Goal: Information Seeking & Learning: Learn about a topic

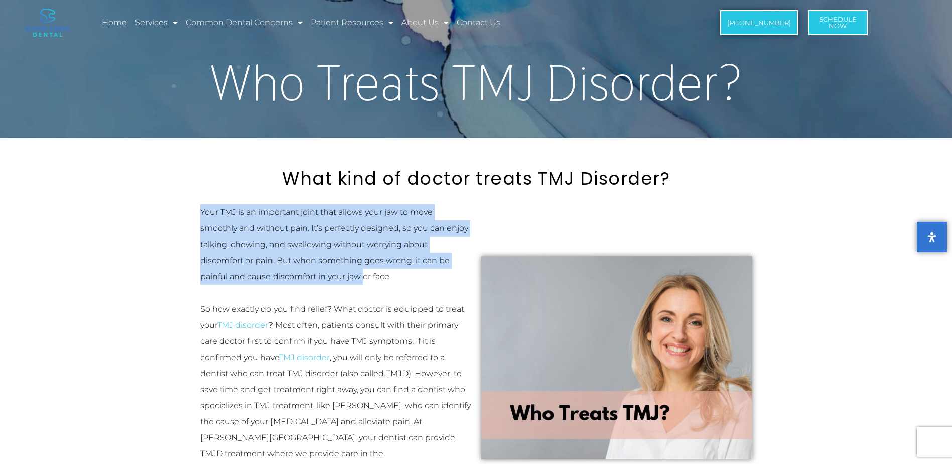
drag, startPoint x: 200, startPoint y: 213, endPoint x: 365, endPoint y: 275, distance: 175.9
click at [365, 275] on p "Your TMJ is an important joint that allows your jaw to move smoothly and withou…" at bounding box center [335, 244] width 271 height 80
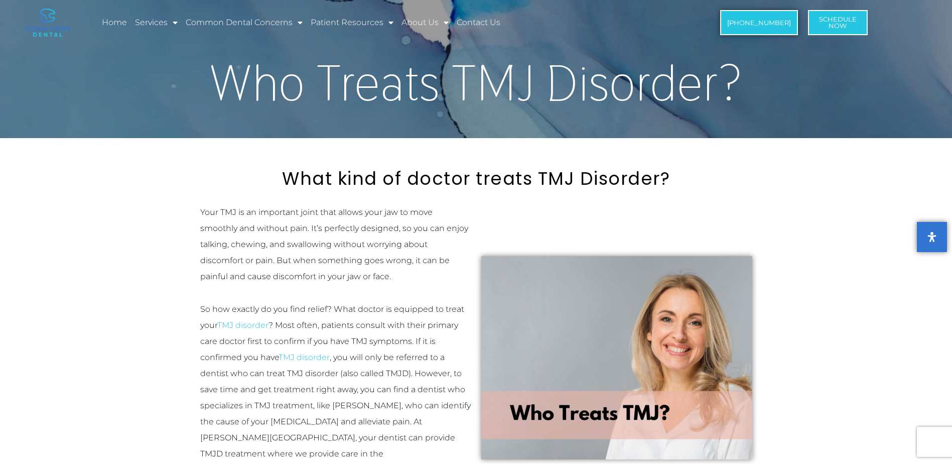
click at [177, 301] on section "What kind of doctor treats TMJ Disorder? Your TMJ is an important joint that al…" at bounding box center [476, 329] width 952 height 382
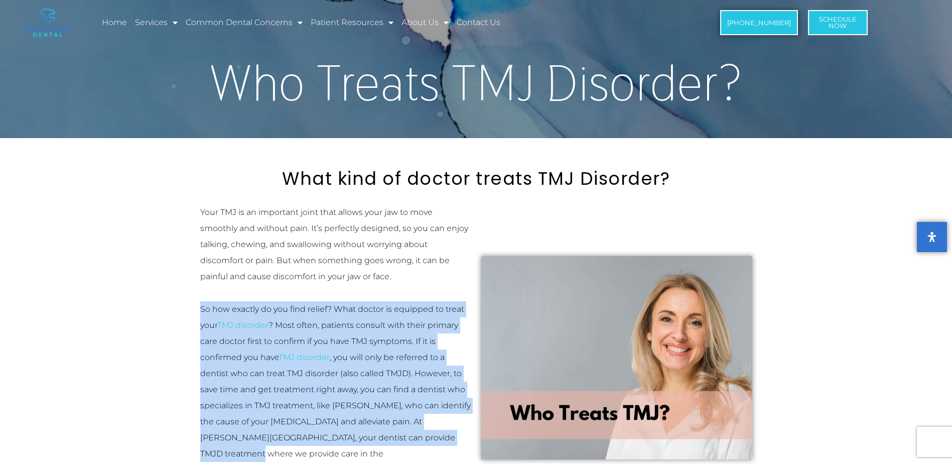
drag, startPoint x: 246, startPoint y: 312, endPoint x: 446, endPoint y: 437, distance: 235.8
click at [446, 437] on div "Your TMJ is an important joint that allows your jaw to move smoothly and withou…" at bounding box center [335, 357] width 281 height 316
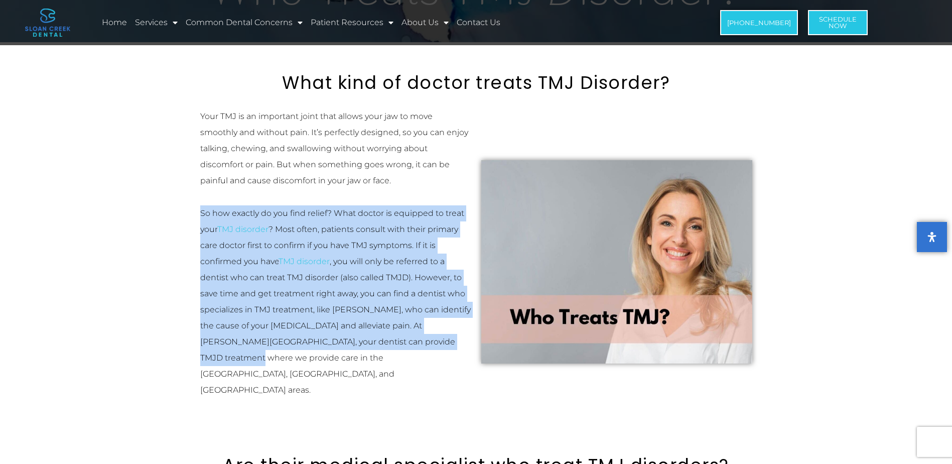
scroll to position [100, 0]
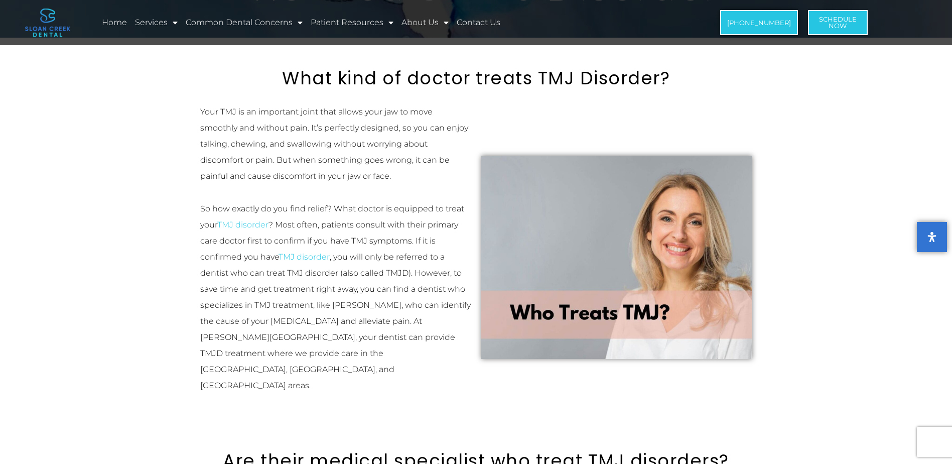
click at [416, 373] on div "Your TMJ is an important joint that allows your jaw to move smoothly and withou…" at bounding box center [335, 257] width 271 height 306
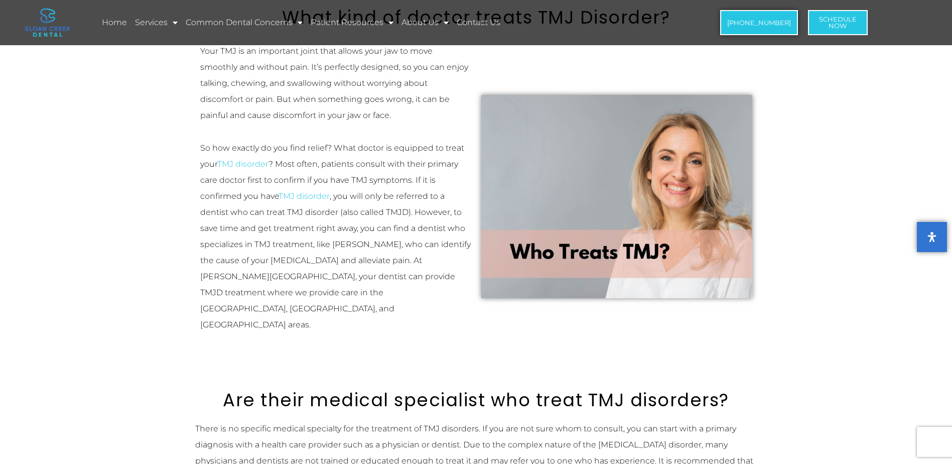
scroll to position [251, 0]
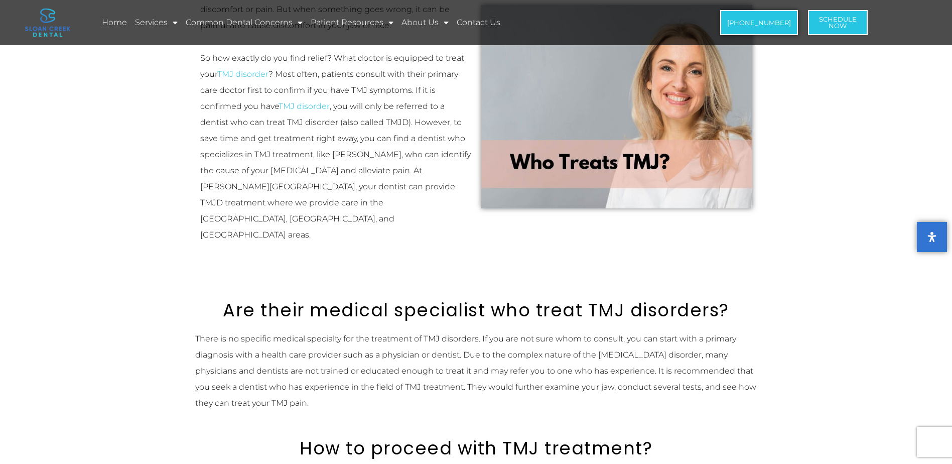
drag, startPoint x: 195, startPoint y: 311, endPoint x: 747, endPoint y: 368, distance: 554.3
click at [747, 368] on p "There is no specific medical specialty for the treatment of TMJ disorders. If y…" at bounding box center [476, 371] width 562 height 80
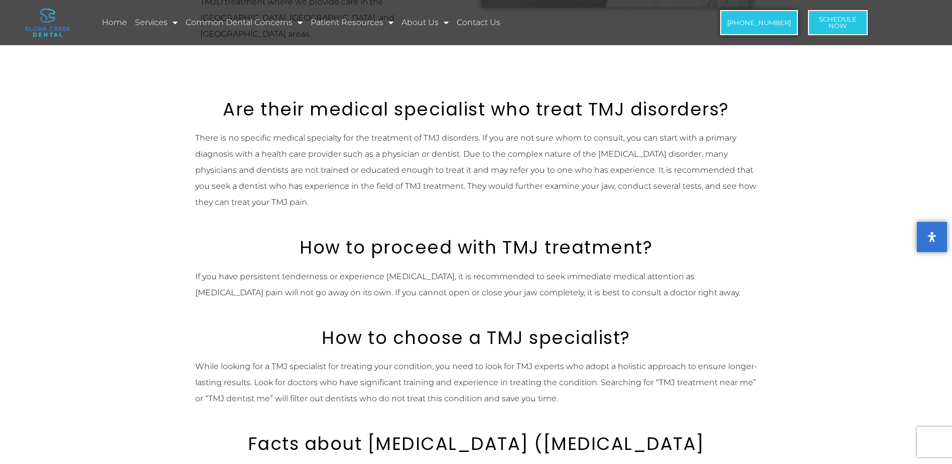
scroll to position [602, 0]
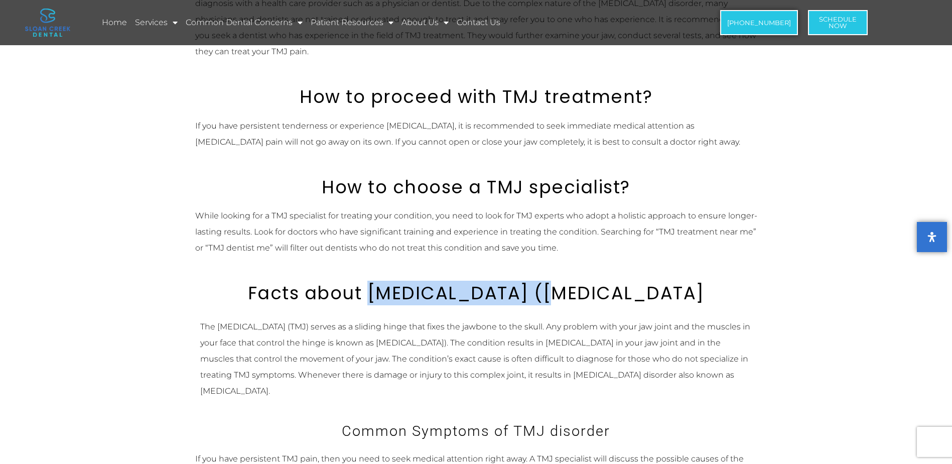
drag, startPoint x: 337, startPoint y: 259, endPoint x: 531, endPoint y: 262, distance: 194.2
click at [531, 282] on h2 "Facts about [MEDICAL_DATA] ([MEDICAL_DATA]" at bounding box center [476, 292] width 562 height 21
copy h2 "Temporomandibular"
